Goal: Task Accomplishment & Management: Manage account settings

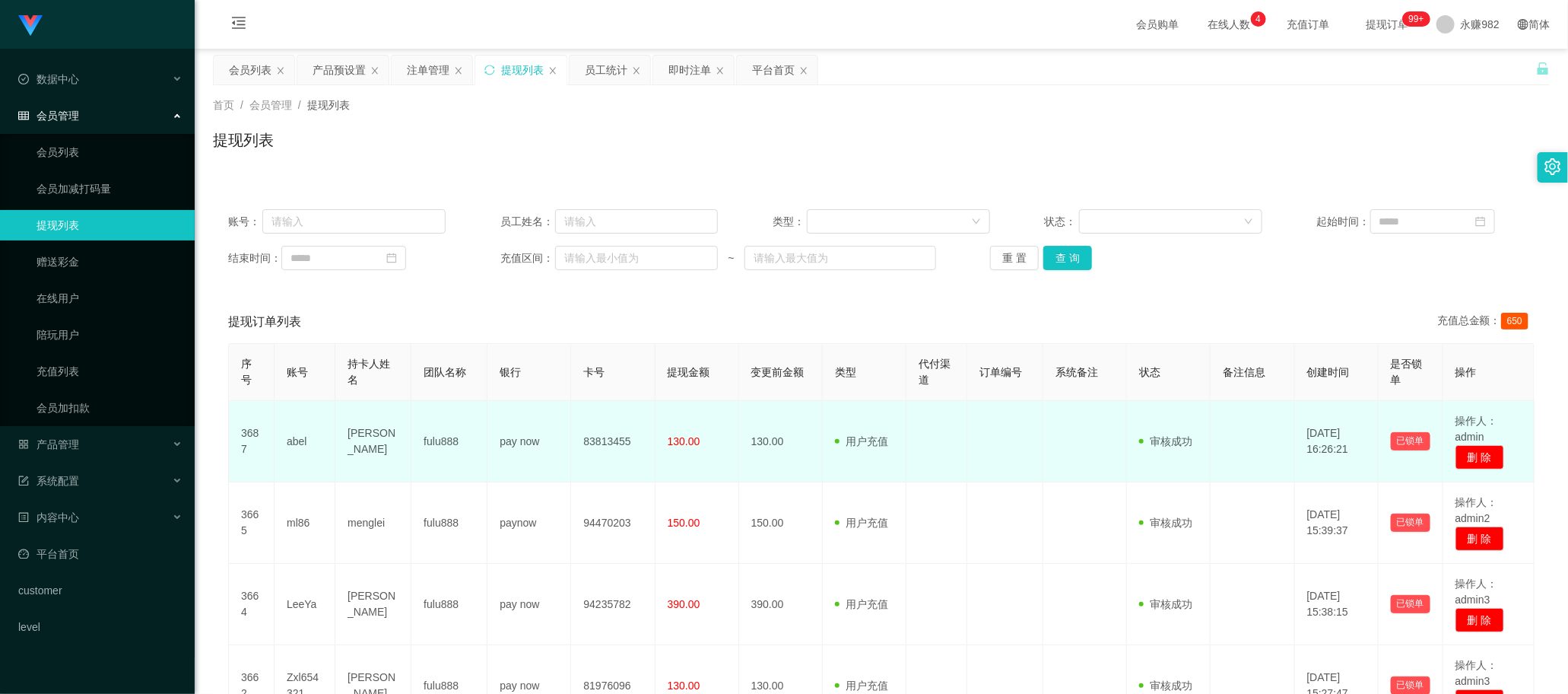
click at [909, 453] on td at bounding box center [937, 442] width 61 height 82
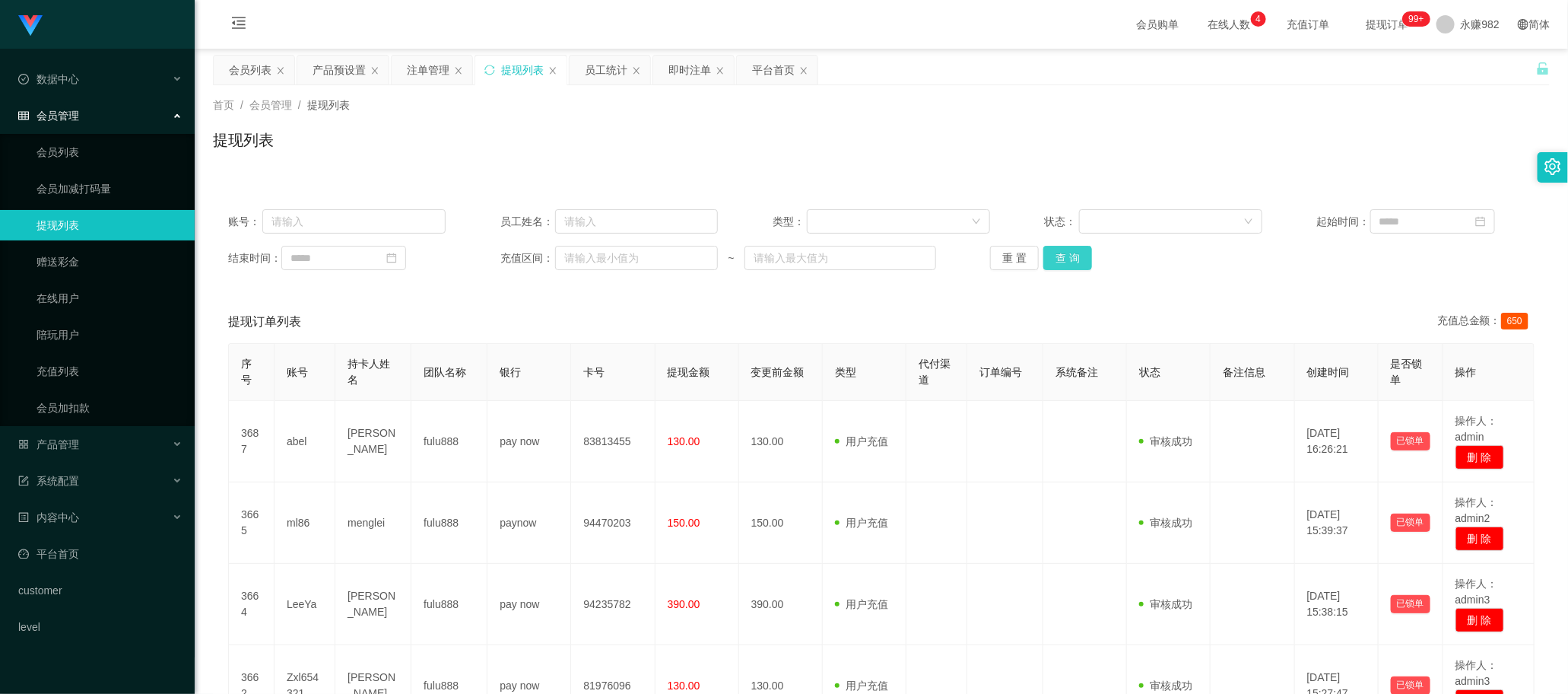
click at [1070, 263] on button "查 询" at bounding box center [1068, 258] width 49 height 25
click at [232, 63] on div "会员列表" at bounding box center [250, 70] width 43 height 29
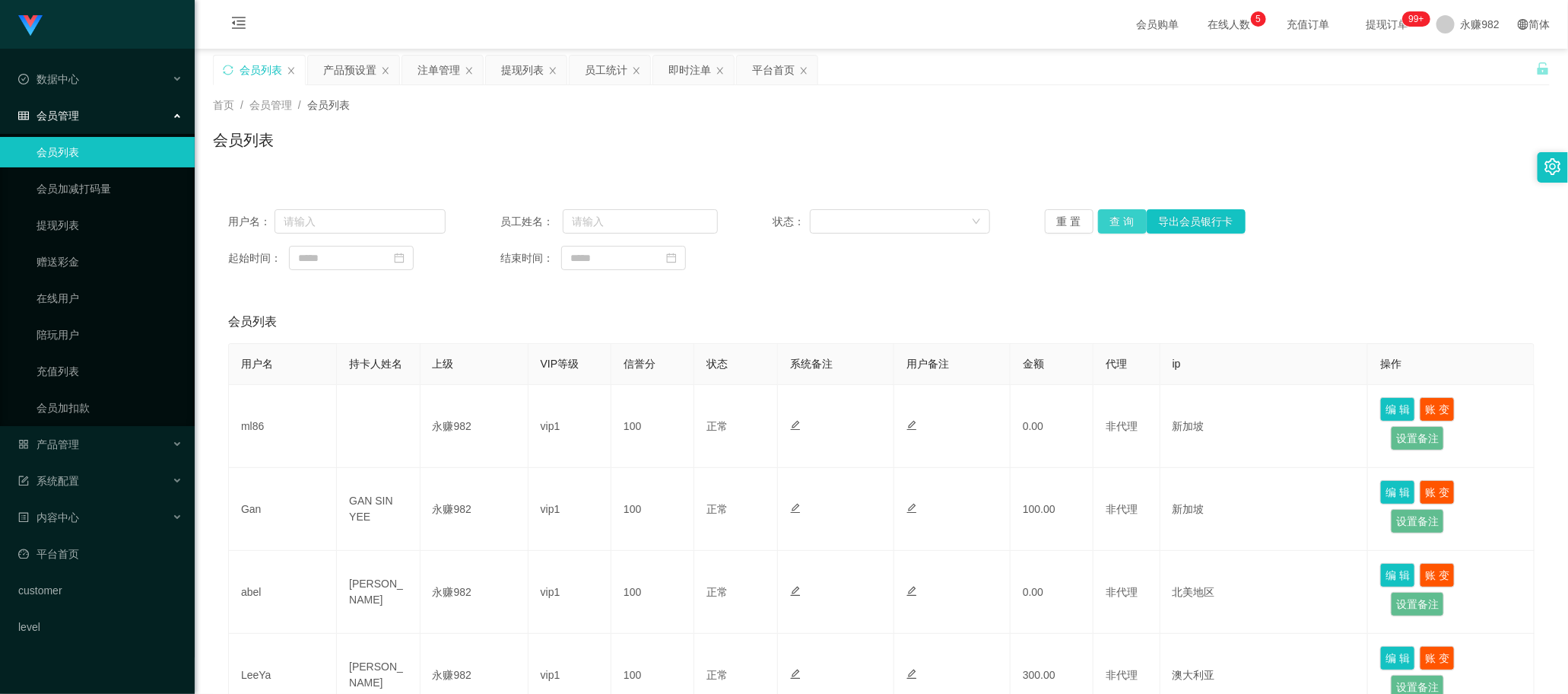
click at [1114, 214] on button "查 询" at bounding box center [1123, 221] width 49 height 25
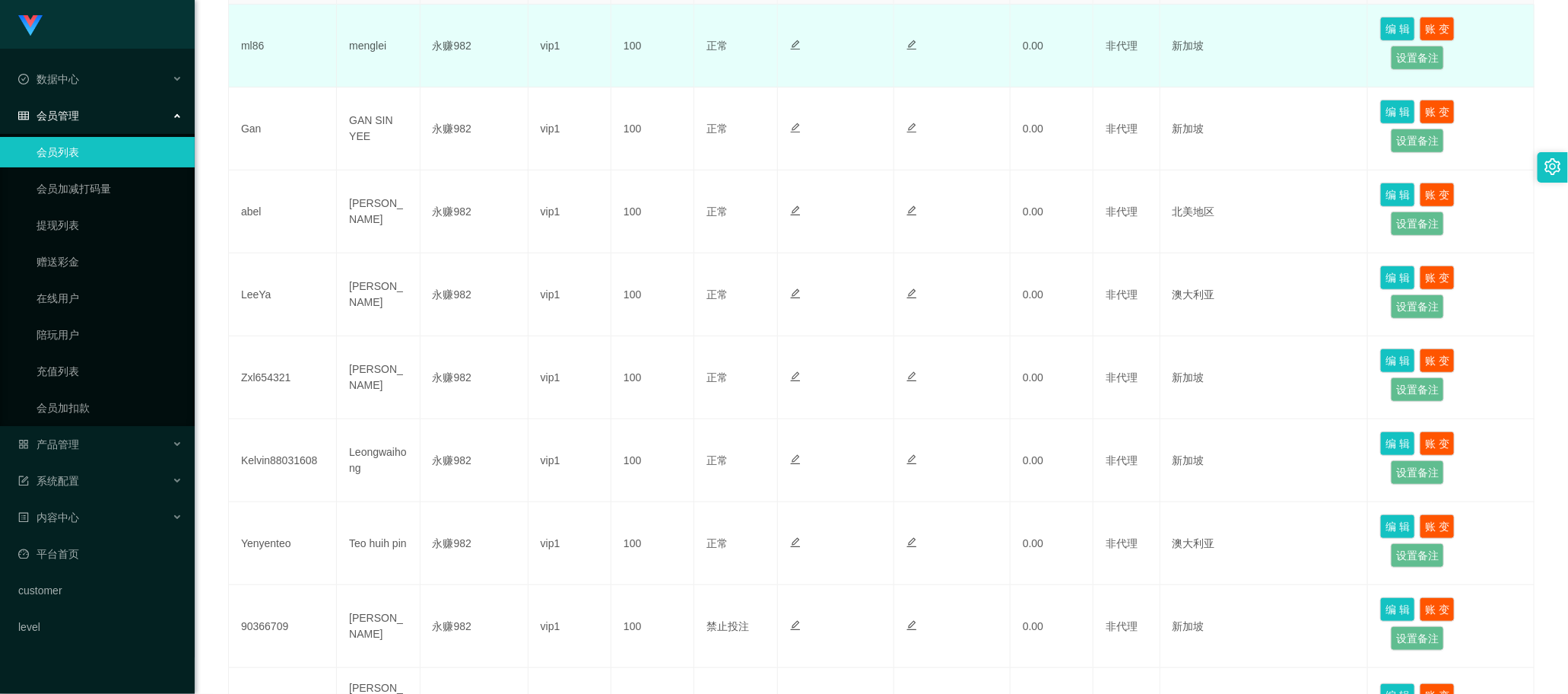
scroll to position [571, 0]
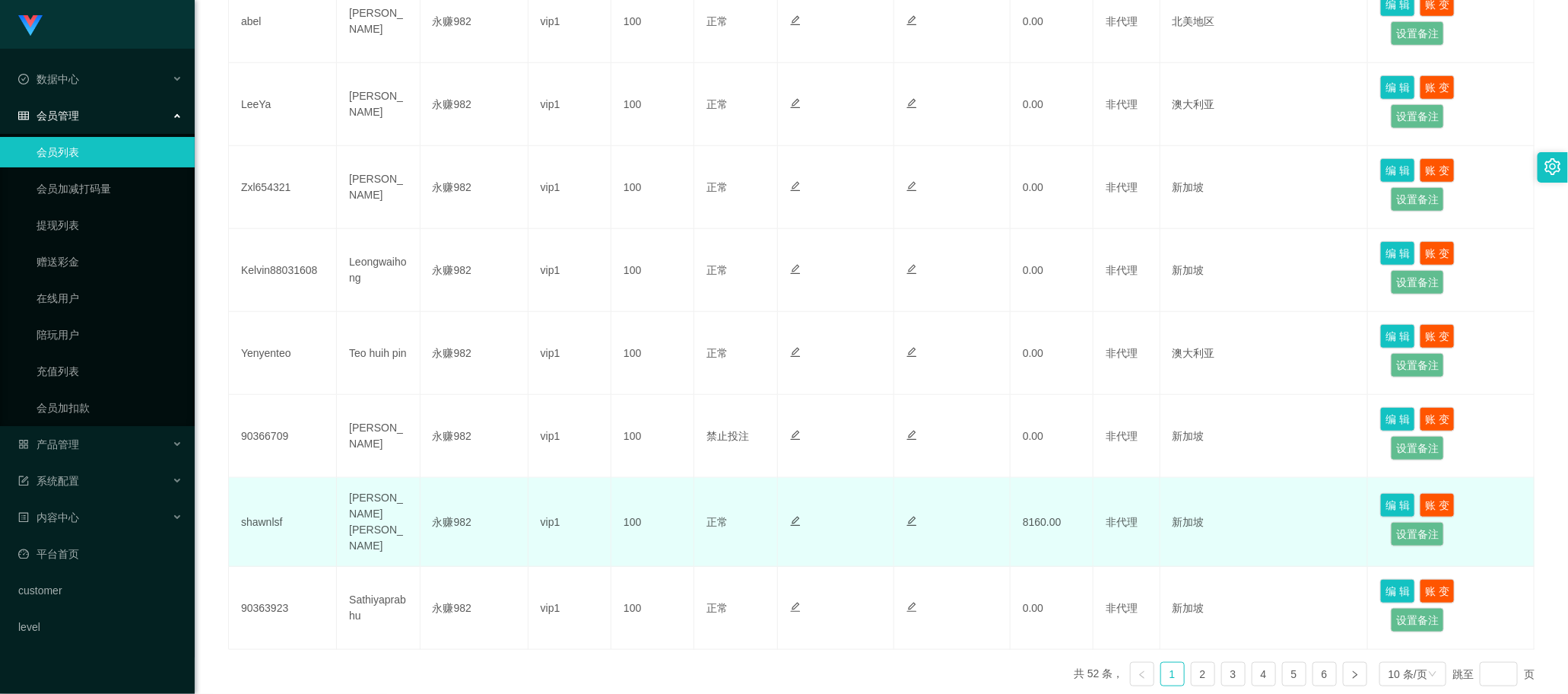
click at [377, 522] on td "[PERSON_NAME] [PERSON_NAME]" at bounding box center [378, 522] width 83 height 89
copy td "[PERSON_NAME] [PERSON_NAME]"
